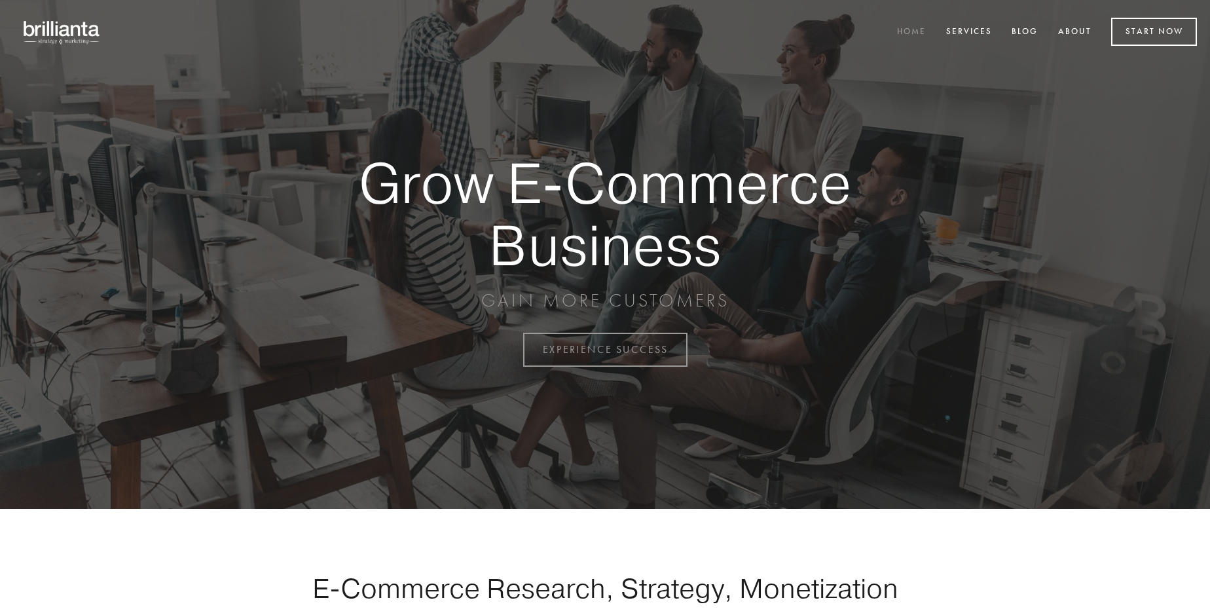
scroll to position [3433, 0]
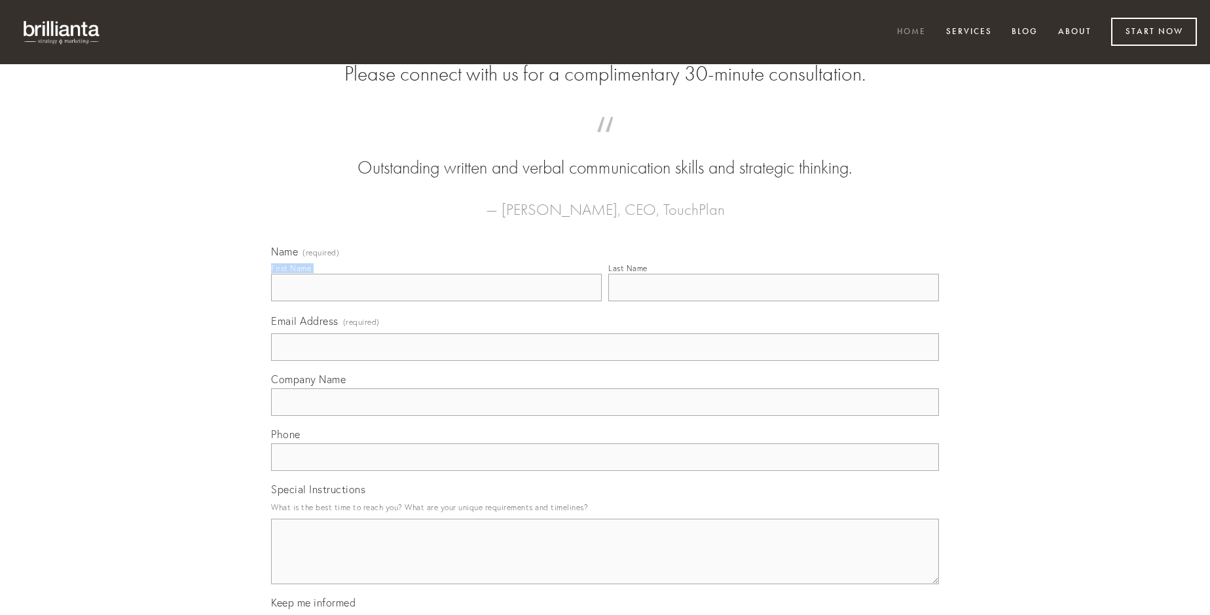
type input "[PERSON_NAME]"
click at [774, 301] on input "Last Name" at bounding box center [773, 288] width 331 height 28
type input "[PERSON_NAME]"
click at [605, 361] on input "Email Address (required)" at bounding box center [605, 347] width 668 height 28
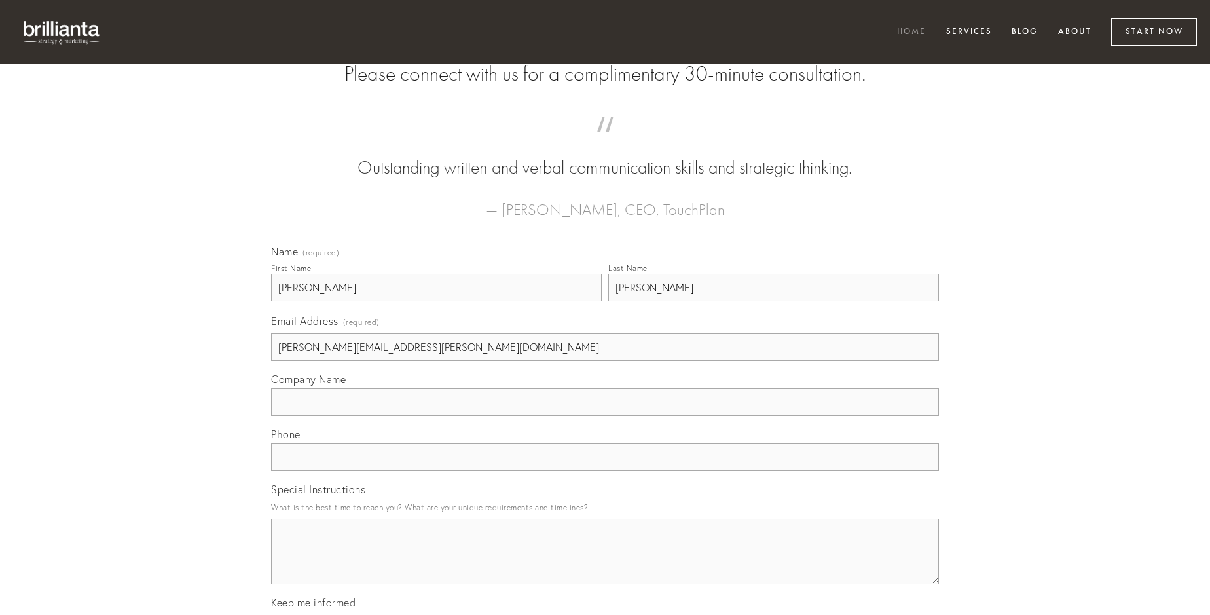
type input "[PERSON_NAME][EMAIL_ADDRESS][PERSON_NAME][DOMAIN_NAME]"
click at [605, 416] on input "Company Name" at bounding box center [605, 402] width 668 height 28
type input "cohaero"
click at [605, 471] on input "text" at bounding box center [605, 457] width 668 height 28
click at [605, 563] on textarea "Special Instructions" at bounding box center [605, 551] width 668 height 65
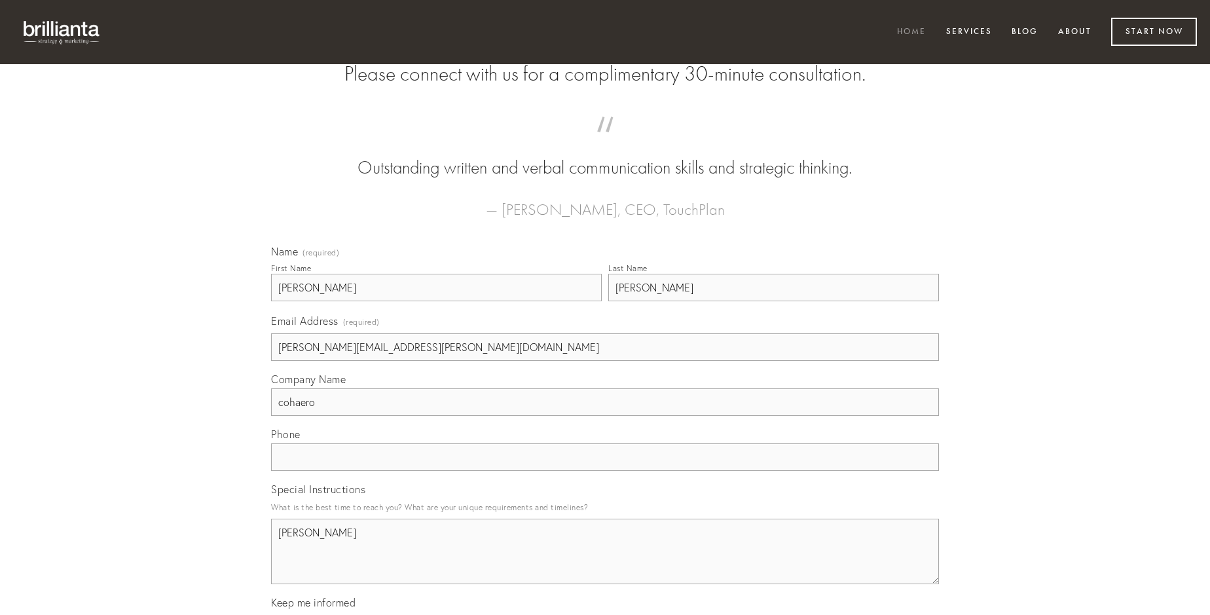
type textarea "[PERSON_NAME]"
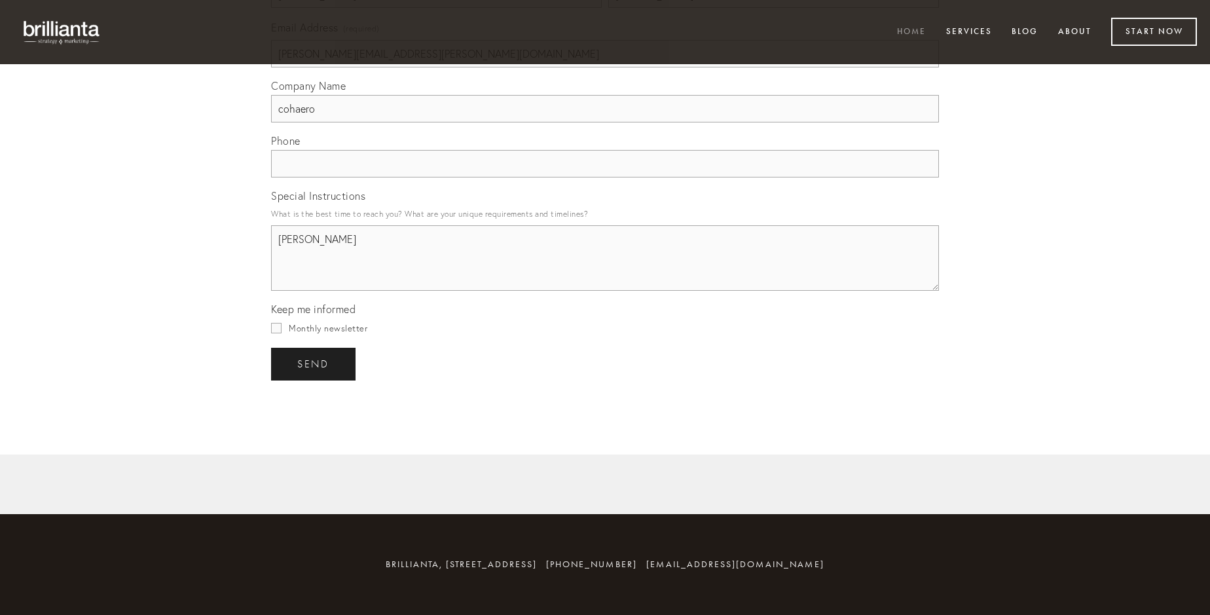
click at [314, 364] on span "send" at bounding box center [313, 364] width 32 height 12
